Goal: Find contact information: Find contact information

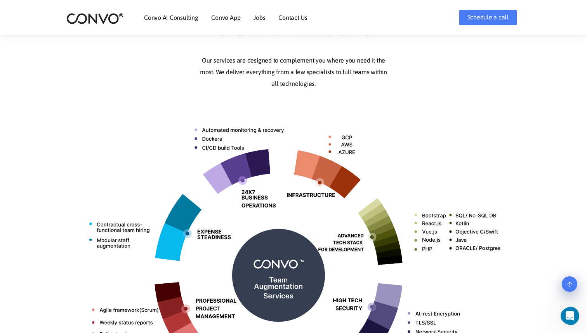
scroll to position [174, 0]
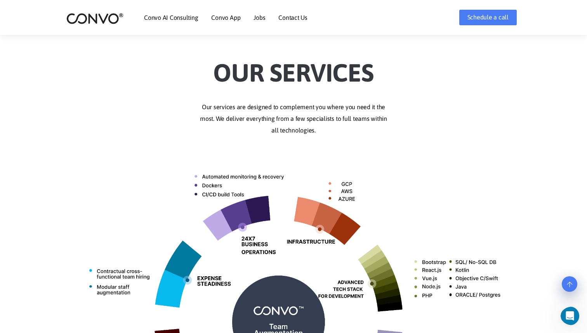
click at [294, 19] on link "Contact Us" at bounding box center [293, 17] width 29 height 6
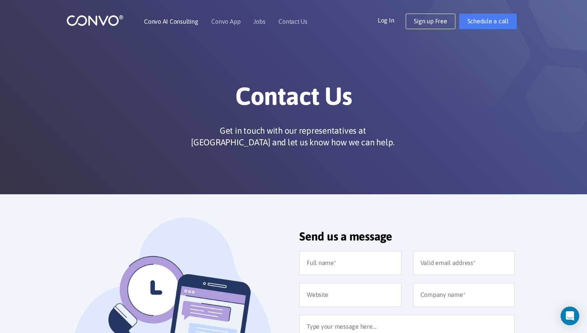
click at [177, 21] on link "Convo AI Consulting" at bounding box center [171, 21] width 54 height 6
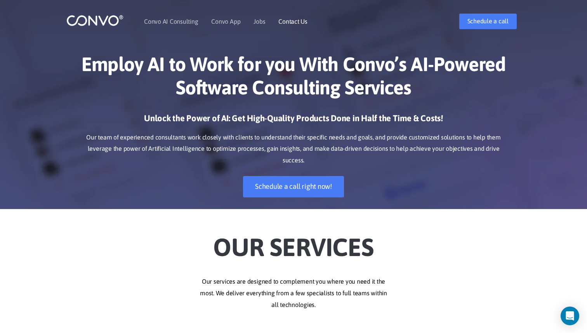
click at [298, 21] on link "Contact Us" at bounding box center [293, 21] width 29 height 6
